Goal: Entertainment & Leisure: Consume media (video, audio)

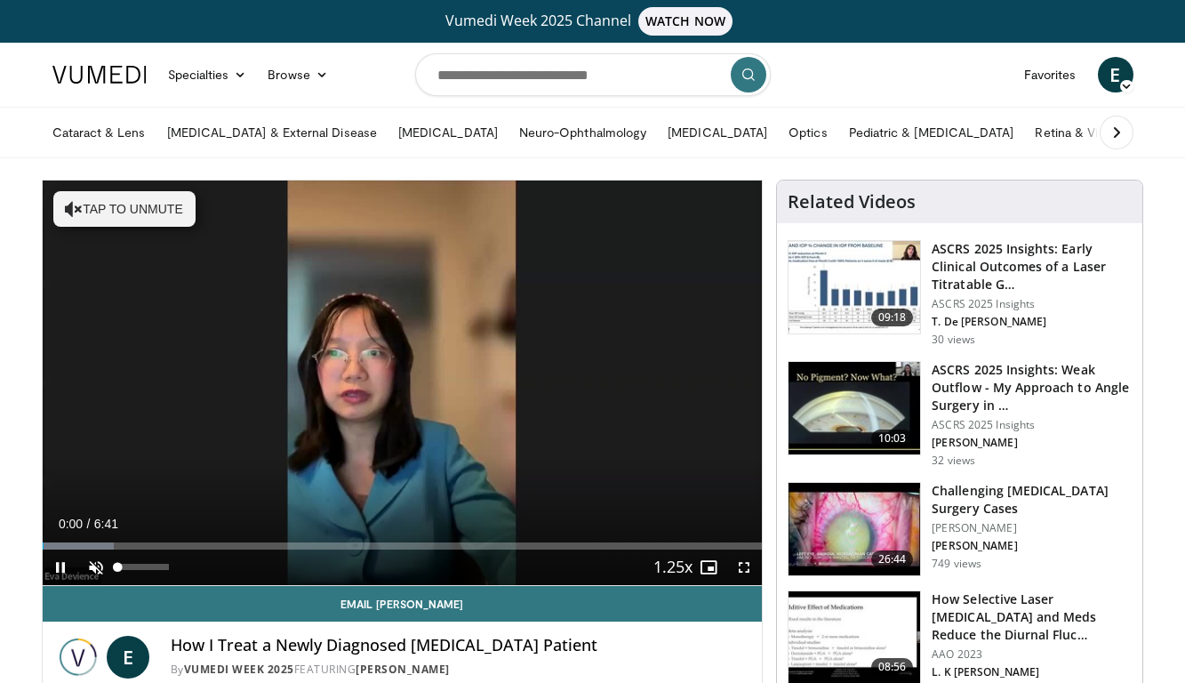
click at [91, 564] on span "Video Player" at bounding box center [96, 567] width 36 height 36
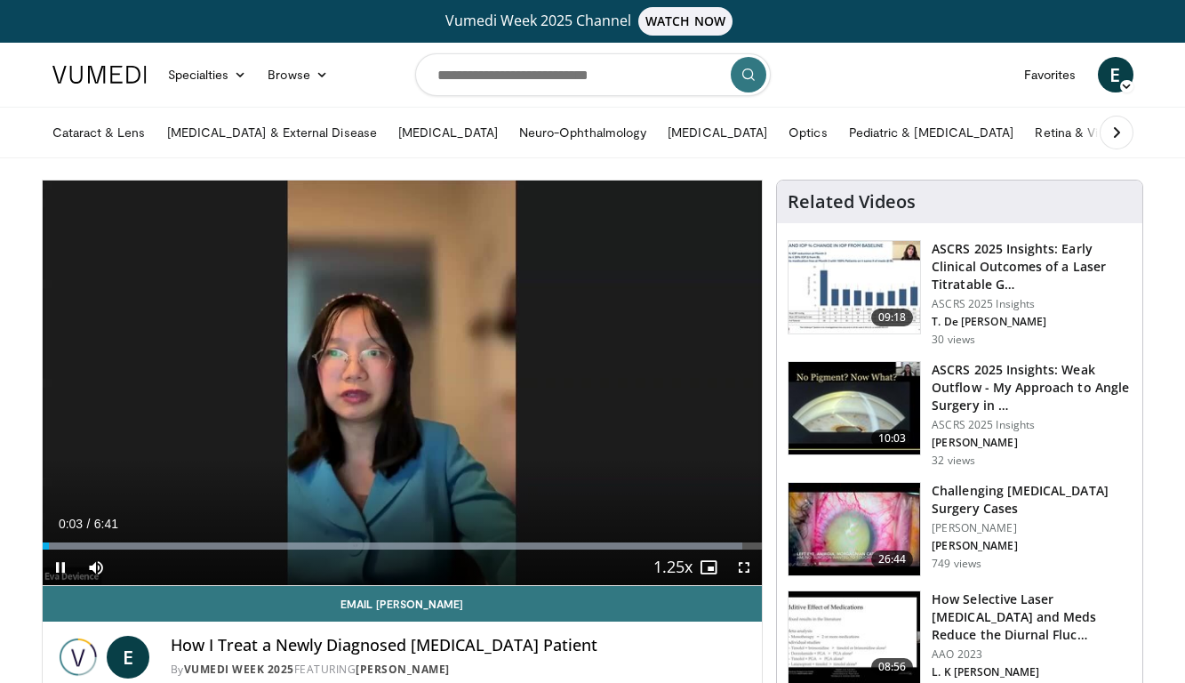
click at [747, 561] on span "Video Player" at bounding box center [744, 567] width 36 height 36
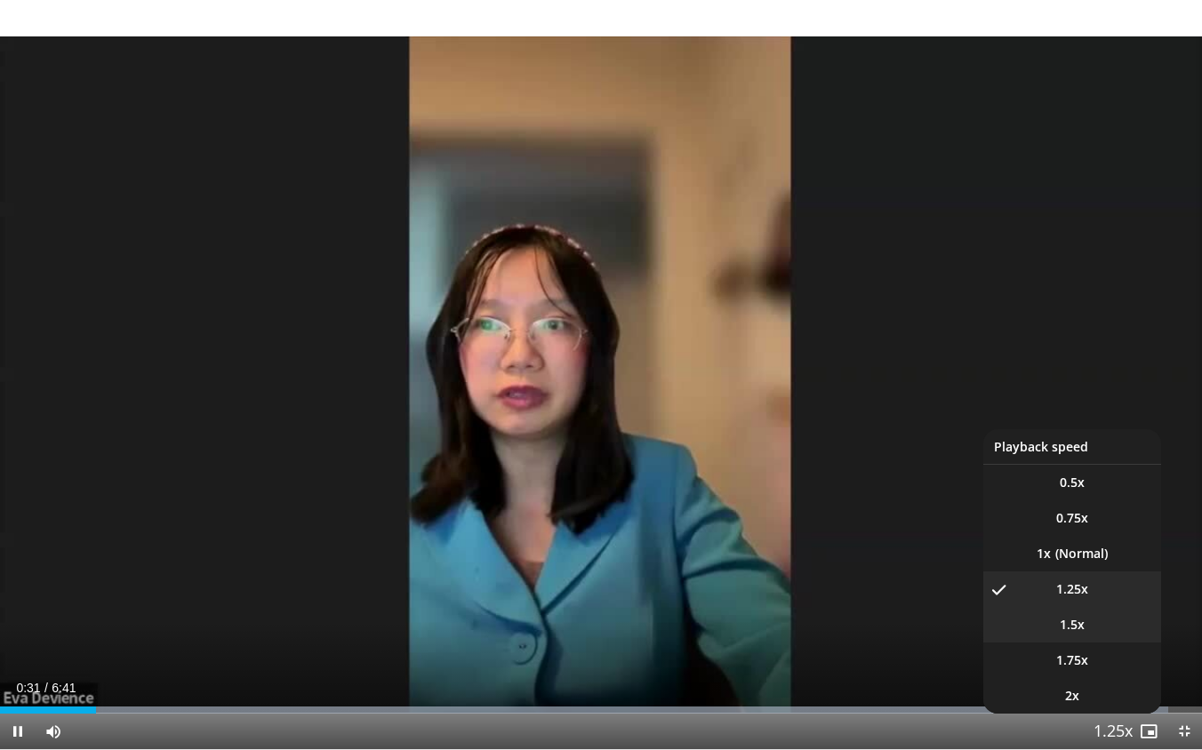
click at [1108, 622] on li "1.5x" at bounding box center [1072, 625] width 178 height 36
click at [1111, 585] on li "1.25x" at bounding box center [1072, 589] width 178 height 36
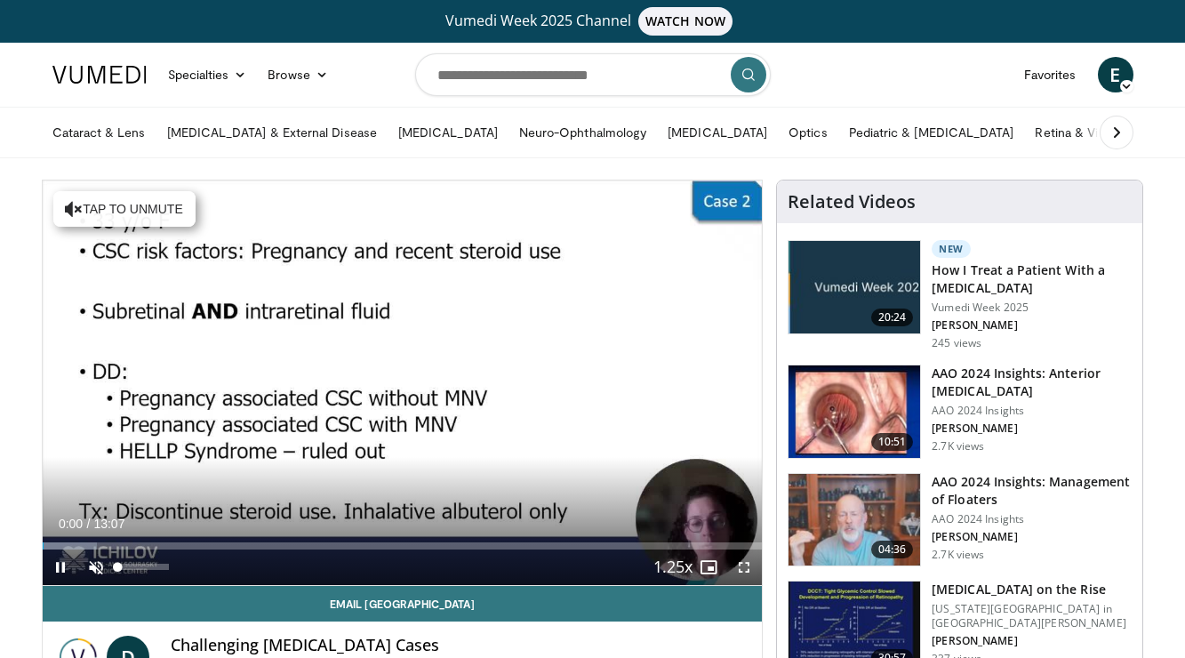
click at [93, 562] on span "Video Player" at bounding box center [96, 567] width 36 height 36
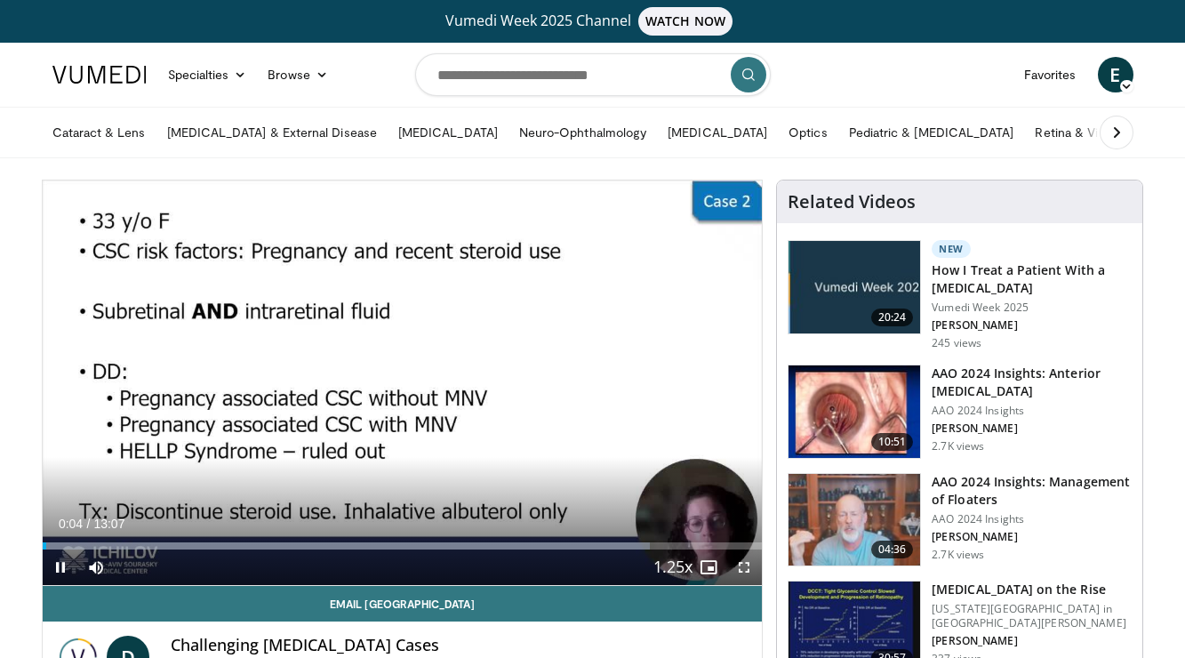
click at [742, 564] on span "Video Player" at bounding box center [744, 567] width 36 height 36
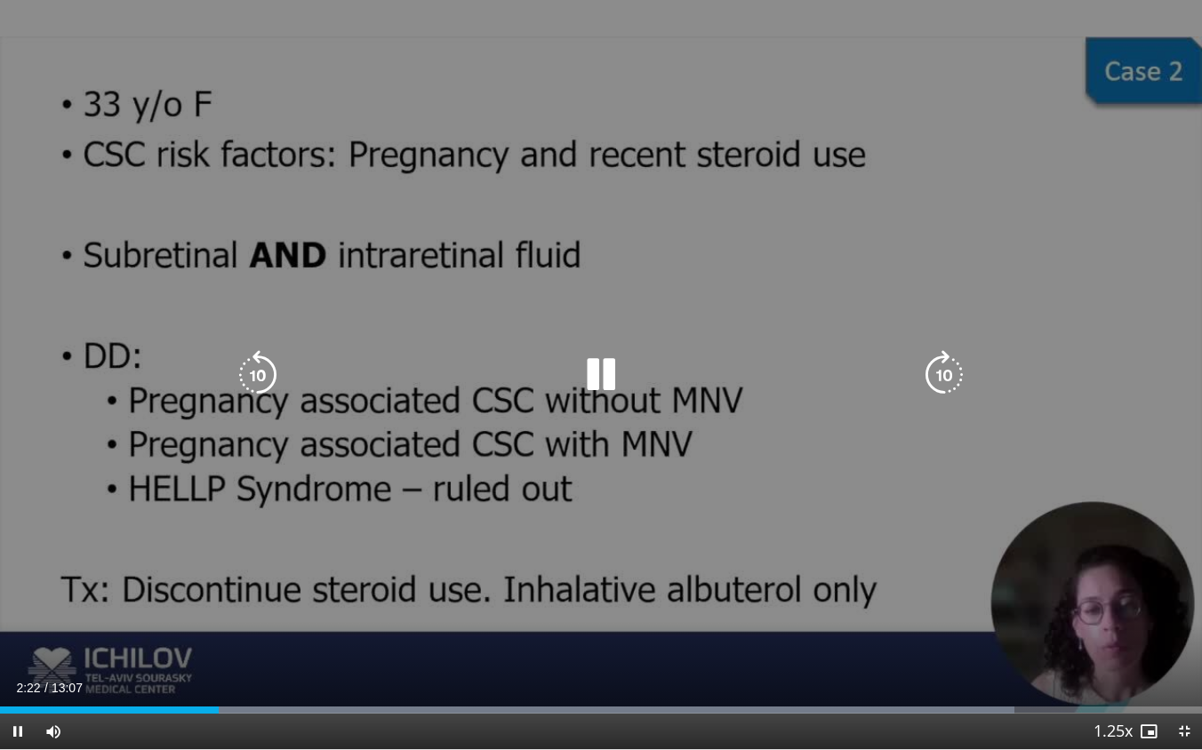
click at [1095, 289] on div "10 seconds Tap to unmute" at bounding box center [601, 374] width 1202 height 749
click at [1118, 309] on div "10 seconds Tap to unmute" at bounding box center [601, 374] width 1202 height 749
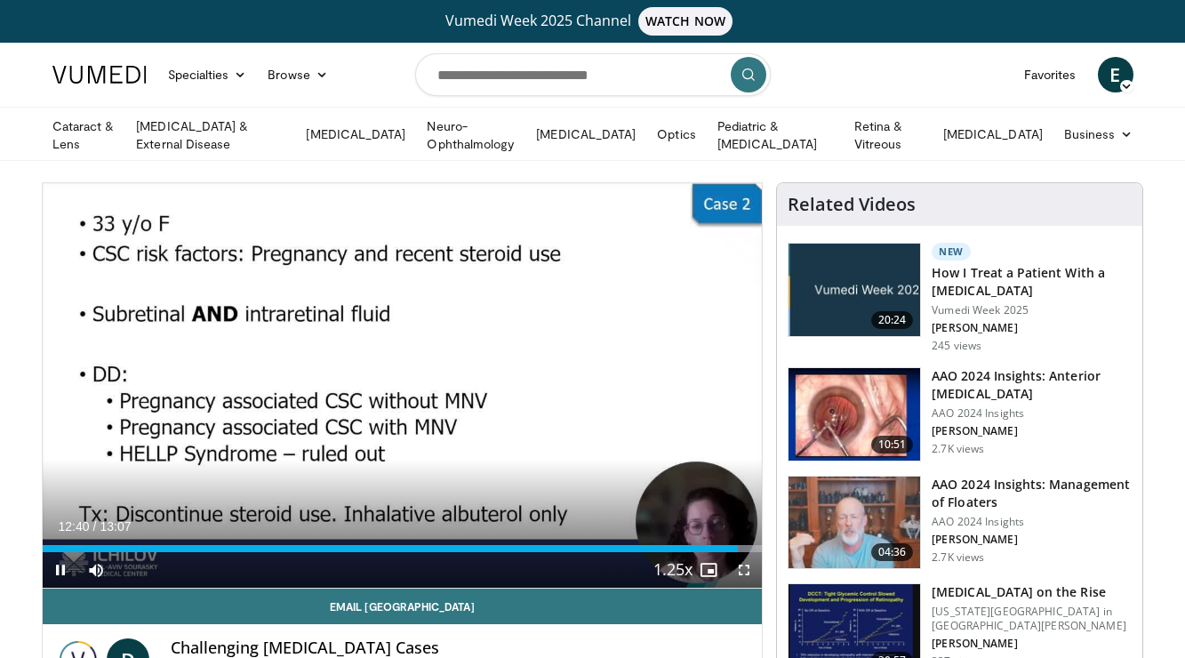
click at [57, 563] on span "Video Player" at bounding box center [61, 570] width 36 height 36
